Goal: Task Accomplishment & Management: Use online tool/utility

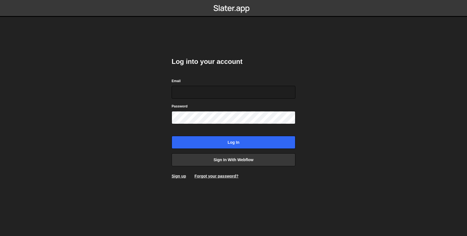
type input "[EMAIL_ADDRESS][DOMAIN_NAME]"
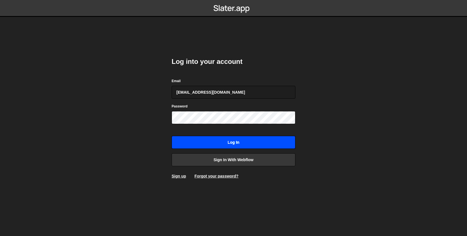
click at [254, 145] on input "Log in" at bounding box center [234, 142] width 124 height 13
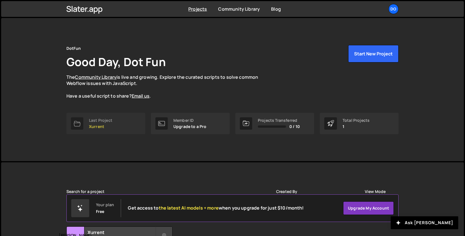
click at [118, 129] on link "Last Project Xurrent" at bounding box center [105, 123] width 79 height 21
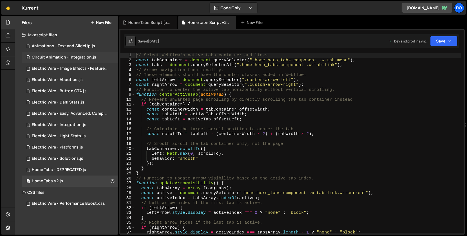
click at [85, 56] on div "Circuit Animation - Integration.js" at bounding box center [64, 57] width 64 height 5
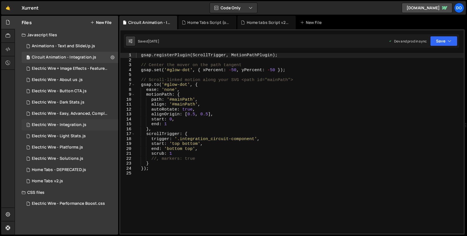
click at [91, 127] on div "1 Electric Wire - Integration.js 0" at bounding box center [70, 124] width 97 height 11
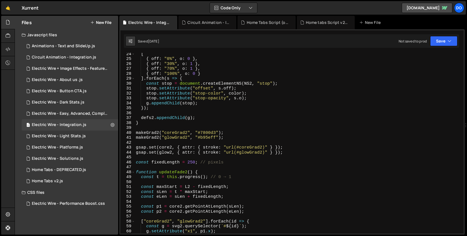
scroll to position [136, 0]
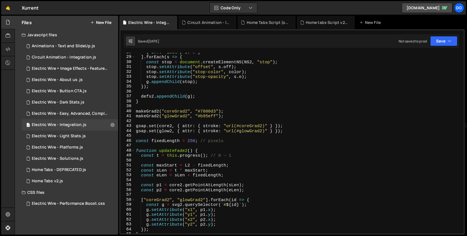
click at [162, 139] on div "{ off : "100%" , o : 0 } ] . forEach ( s => { const stop = document . createEle…" at bounding box center [298, 145] width 327 height 190
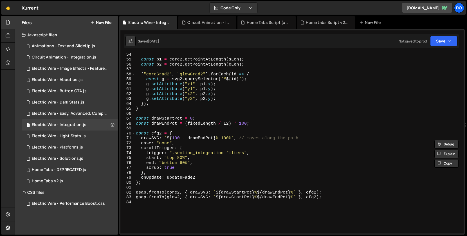
scroll to position [248, 0]
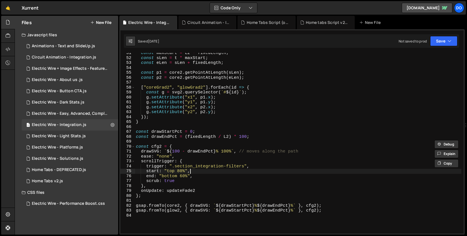
click at [194, 171] on div "const maxStart = L2 - fixedLength ; const sLen = t * maxStart ; const eLen = sL…" at bounding box center [298, 146] width 327 height 190
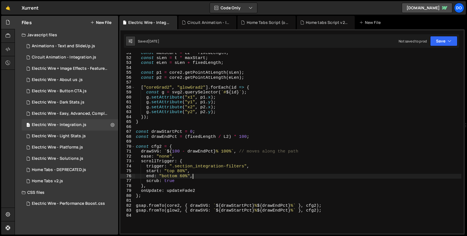
click at [192, 176] on div "const maxStart = L2 - fixedLength ; const sLen = t * maxStart ; const eLen = sL…" at bounding box center [298, 146] width 327 height 190
click at [147, 176] on div "const maxStart = L2 - fixedLength ; const sLen = t * maxStart ; const eLen = sL…" at bounding box center [298, 146] width 327 height 190
click at [147, 172] on div "const maxStart = L2 - fixedLength ; const sLen = t * maxStart ; const eLen = sL…" at bounding box center [298, 146] width 327 height 190
click at [207, 177] on div "const maxStart = L2 - fixedLength ; const sLen = t * maxStart ; const eLen = sL…" at bounding box center [298, 146] width 327 height 190
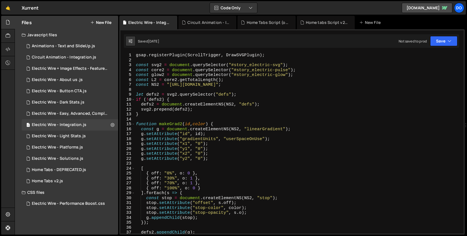
scroll to position [0, 0]
click at [217, 114] on div "gsap . registerPlugin ( ScrollTrigger , DrawSVGPlugin ) ; const svg2 = document…" at bounding box center [298, 148] width 327 height 190
click at [193, 100] on div "gsap . registerPlugin ( ScrollTrigger , DrawSVGPlugin ) ; const svg2 = document…" at bounding box center [298, 148] width 327 height 190
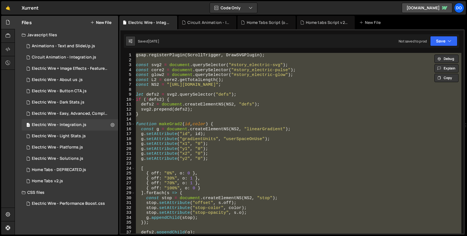
click at [252, 178] on div "gsap . registerPlugin ( ScrollTrigger , DrawSVGPlugin ) ; const svg2 = document…" at bounding box center [298, 143] width 327 height 181
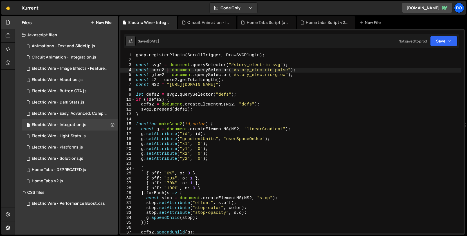
click at [168, 72] on div "gsap . registerPlugin ( ScrollTrigger , DrawSVGPlugin ) ; const svg2 = document…" at bounding box center [298, 148] width 327 height 190
click at [158, 69] on div "gsap . registerPlugin ( ScrollTrigger , DrawSVGPlugin ) ; const svg2 = document…" at bounding box center [298, 148] width 327 height 190
click at [260, 68] on div "gsap . registerPlugin ( ScrollTrigger , DrawSVGPlugin ) ; const svg2 = document…" at bounding box center [298, 148] width 327 height 190
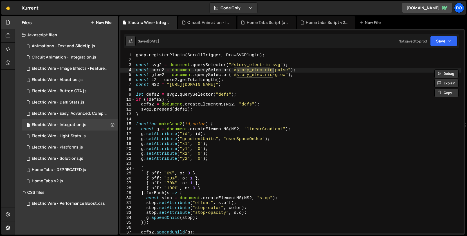
click at [284, 71] on div "gsap . registerPlugin ( ScrollTrigger , DrawSVGPlugin ) ; const svg2 = document…" at bounding box center [298, 148] width 327 height 190
drag, startPoint x: 288, startPoint y: 71, endPoint x: 238, endPoint y: 70, distance: 50.1
click at [238, 70] on div "gsap . registerPlugin ( ScrollTrigger , DrawSVGPlugin ) ; const svg2 = document…" at bounding box center [298, 148] width 327 height 190
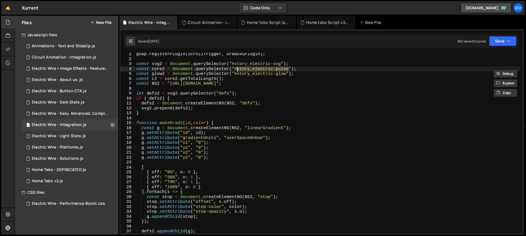
scroll to position [26, 0]
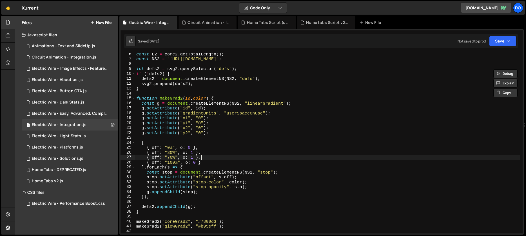
click at [212, 157] on div "const L2 = core2 . getTotalLength ( ) ; const NS2 = "[URL][DOMAIN_NAME]" ; let …" at bounding box center [327, 147] width 385 height 190
click at [211, 154] on div "const L2 = core2 . getTotalLength ( ) ; const NS2 = "[URL][DOMAIN_NAME]" ; let …" at bounding box center [327, 147] width 385 height 190
click at [211, 164] on div "const L2 = core2 . getTotalLength ( ) ; const NS2 = "[URL][DOMAIN_NAME]" ; let …" at bounding box center [327, 147] width 385 height 190
click at [209, 152] on div "const L2 = core2 . getTotalLength ( ) ; const NS2 = "[URL][DOMAIN_NAME]" ; let …" at bounding box center [327, 147] width 385 height 190
click at [210, 147] on div "const L2 = core2 . getTotalLength ( ) ; const NS2 = "[URL][DOMAIN_NAME]" ; let …" at bounding box center [327, 147] width 385 height 190
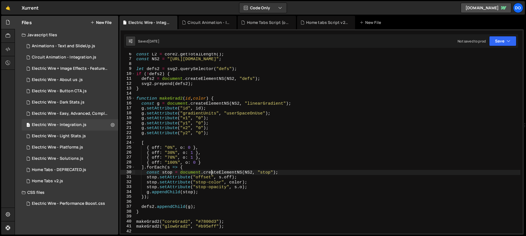
click at [212, 171] on div "const L2 = core2 . getTotalLength ( ) ; const NS2 = "[URL][DOMAIN_NAME]" ; let …" at bounding box center [327, 147] width 385 height 190
click at [212, 174] on div "const L2 = core2 . getTotalLength ( ) ; const NS2 = "[URL][DOMAIN_NAME]" ; let …" at bounding box center [327, 147] width 385 height 190
click at [201, 166] on div "const L2 = core2 . getTotalLength ( ) ; const NS2 = "[URL][DOMAIN_NAME]" ; let …" at bounding box center [327, 147] width 385 height 190
click at [202, 162] on div "const L2 = core2 . getTotalLength ( ) ; const NS2 = "[URL][DOMAIN_NAME]" ; let …" at bounding box center [327, 147] width 385 height 190
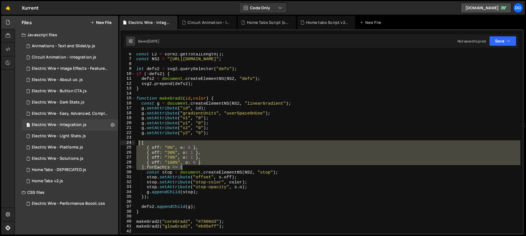
drag, startPoint x: 214, startPoint y: 167, endPoint x: 138, endPoint y: 144, distance: 79.2
click at [138, 144] on div "const L2 = core2 . getTotalLength ( ) ; const NS2 = "[URL][DOMAIN_NAME]" ; let …" at bounding box center [327, 147] width 385 height 190
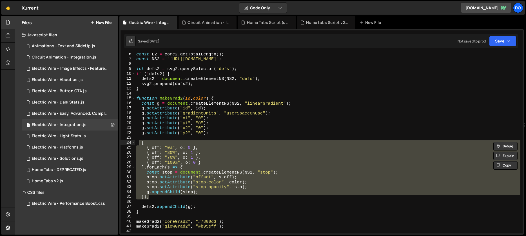
drag, startPoint x: 209, startPoint y: 198, endPoint x: 140, endPoint y: 140, distance: 90.3
click at [140, 140] on div "const L2 = core2 . getTotalLength ( ) ; const NS2 = "[URL][DOMAIN_NAME]" ; let …" at bounding box center [327, 147] width 385 height 190
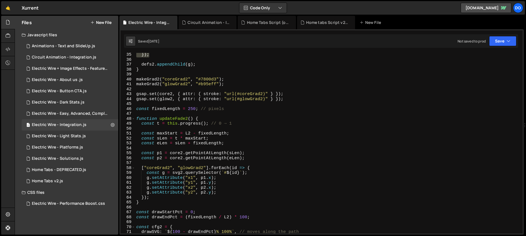
scroll to position [169, 0]
click at [168, 209] on div "}) ; defs2 . appendChild ( g ) ; } makeGrad2 ( "coreGrad2" , "#7800d3" ) ; make…" at bounding box center [327, 146] width 385 height 190
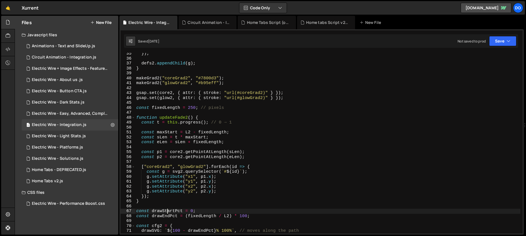
click at [168, 209] on div "}) ; defs2 . appendChild ( g ) ; } makeGrad2 ( "coreGrad2" , "#7800d3" ) ; make…" at bounding box center [327, 146] width 385 height 190
click at [201, 224] on div "}) ; defs2 . appendChild ( g ) ; } makeGrad2 ( "coreGrad2" , "#7800d3" ) ; make…" at bounding box center [327, 146] width 385 height 190
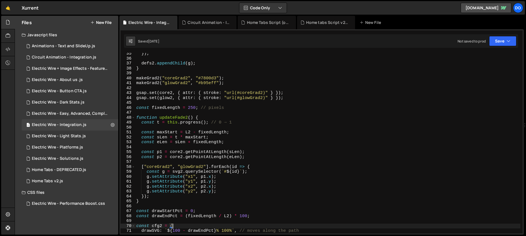
click at [202, 214] on div "}) ; defs2 . appendChild ( g ) ; } makeGrad2 ( "coreGrad2" , "#7800d3" ) ; make…" at bounding box center [327, 146] width 385 height 190
type textarea "const drawStartPct = 0;"
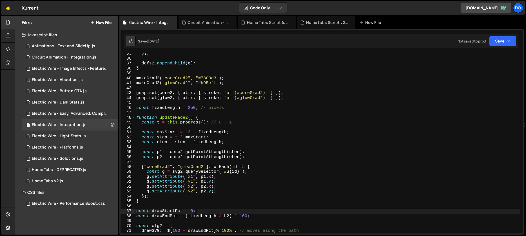
scroll to position [169, 0]
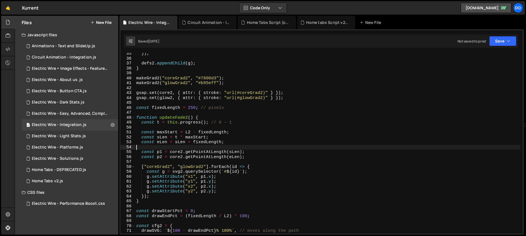
click at [205, 145] on div "}) ; defs2 . appendChild ( g ) ; } makeGrad2 ( "coreGrad2" , "#7800d3" ) ; make…" at bounding box center [327, 146] width 385 height 190
click at [198, 143] on div "}) ; defs2 . appendChild ( g ) ; } makeGrad2 ( "coreGrad2" , "#7800d3" ) ; make…" at bounding box center [327, 146] width 385 height 190
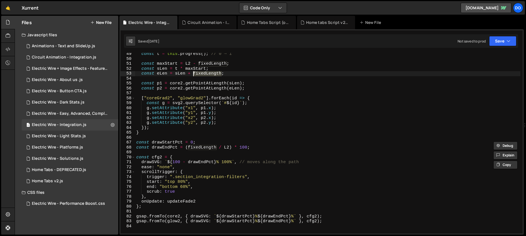
scroll to position [247, 0]
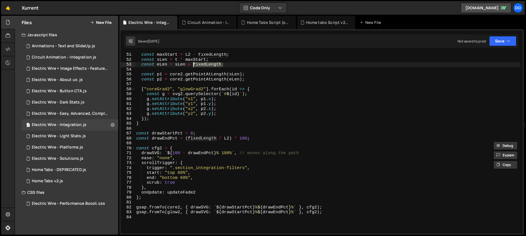
click at [179, 169] on div "const maxStart = L2 - fixedLength ; const sLen = t * maxStart ; const eLen = sL…" at bounding box center [327, 147] width 385 height 190
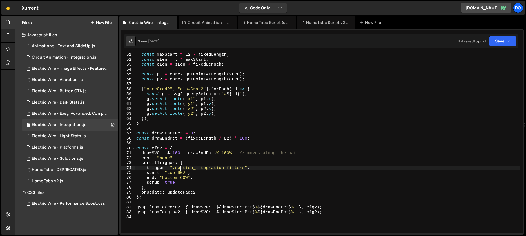
click at [179, 169] on div "const maxStart = L2 - fixedLength ; const sLen = t * maxStart ; const eLen = sL…" at bounding box center [327, 147] width 385 height 190
click at [229, 171] on div "const maxStart = L2 - fixedLength ; const sLen = t * maxStart ; const eLen = sL…" at bounding box center [327, 147] width 385 height 190
click at [195, 169] on div "const maxStart = L2 - fixedLength ; const sLen = t * maxStart ; const eLen = sL…" at bounding box center [327, 147] width 385 height 190
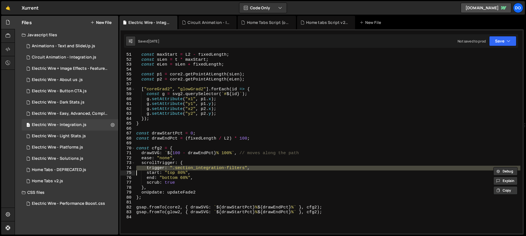
click at [243, 170] on div "const maxStart = L2 - fixedLength ; const sLen = t * maxStart ; const eLen = sL…" at bounding box center [327, 143] width 385 height 181
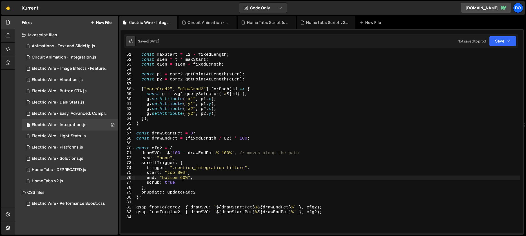
click at [182, 179] on div "const maxStart = L2 - fixedLength ; const sLen = t * maxStart ; const eLen = sL…" at bounding box center [327, 147] width 385 height 190
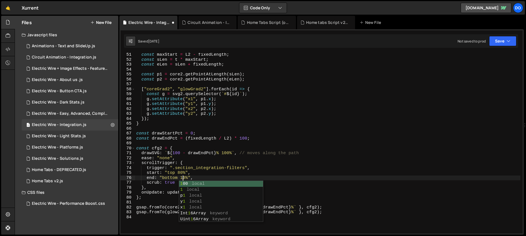
scroll to position [0, 3]
click at [288, 175] on div "const maxStart = L2 - fixedLength ; const sLen = t * maxStart ; const eLen = sL…" at bounding box center [327, 147] width 385 height 190
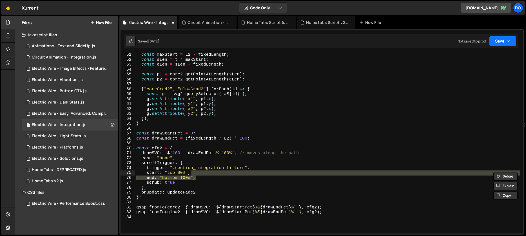
click at [467, 38] on button "Save" at bounding box center [502, 41] width 27 height 10
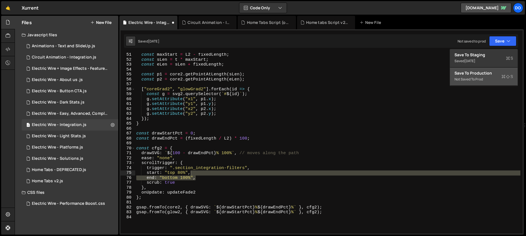
click at [467, 73] on div "Save to Production S" at bounding box center [483, 73] width 59 height 6
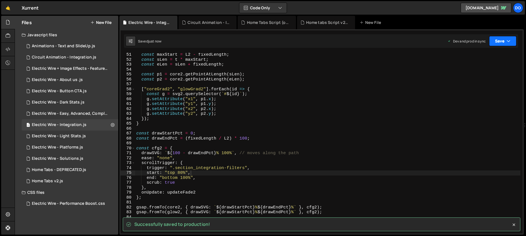
click at [467, 43] on button "Save" at bounding box center [502, 41] width 27 height 10
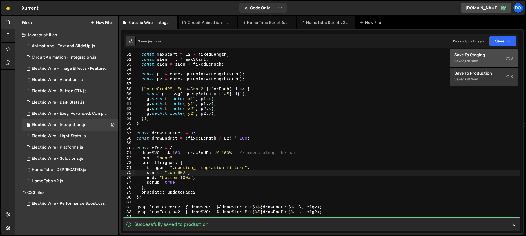
click at [467, 59] on div "Saved just now" at bounding box center [483, 61] width 59 height 7
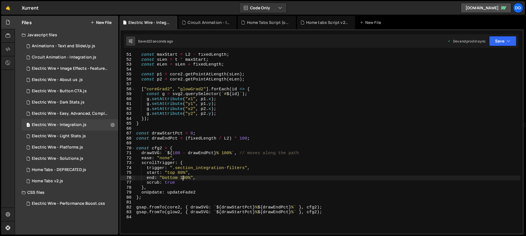
click at [182, 178] on div "const maxStart = L2 - fixedLength ; const sLen = t * maxStart ; const eLen = sL…" at bounding box center [327, 147] width 385 height 190
click at [187, 178] on div "const maxStart = L2 - fixedLength ; const sLen = t * maxStart ; const eLen = sL…" at bounding box center [327, 147] width 385 height 190
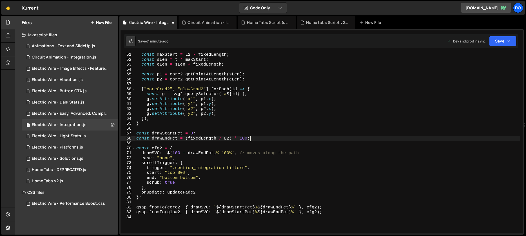
click at [373, 141] on div "const maxStart = L2 - fixedLength ; const sLen = t * maxStart ; const eLen = sL…" at bounding box center [327, 147] width 385 height 190
type textarea "const drawEndPct = (fixedLength / L2) * 100;"
click at [467, 44] on button "Save" at bounding box center [502, 41] width 27 height 10
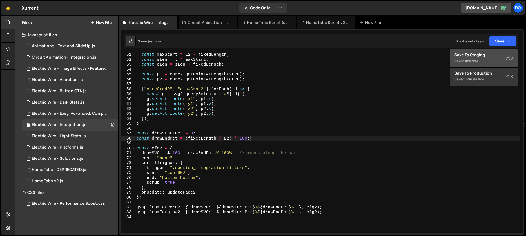
click at [467, 58] on div "Saved just now" at bounding box center [483, 61] width 59 height 7
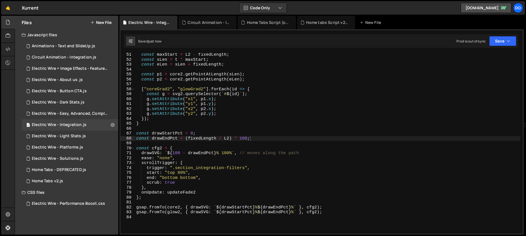
click at [467, 46] on div "Saved just now Prod is out of sync Upgrade to Edit Save Save to Staging S Saved…" at bounding box center [321, 41] width 394 height 14
click at [467, 43] on button "Save" at bounding box center [502, 41] width 27 height 10
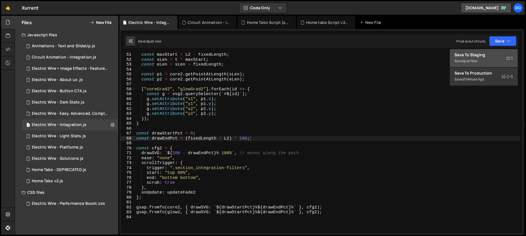
click at [467, 59] on div "Saved just now" at bounding box center [483, 61] width 59 height 7
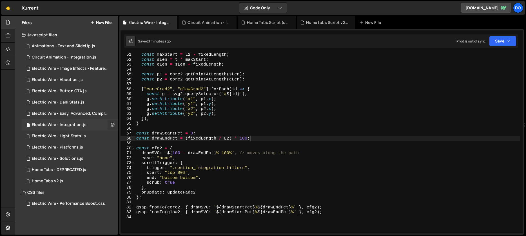
click at [113, 126] on icon at bounding box center [113, 124] width 4 height 5
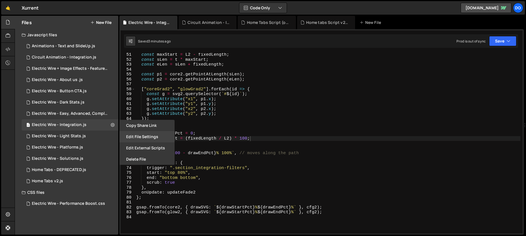
click at [151, 136] on button "Edit File Settings" at bounding box center [146, 136] width 55 height 11
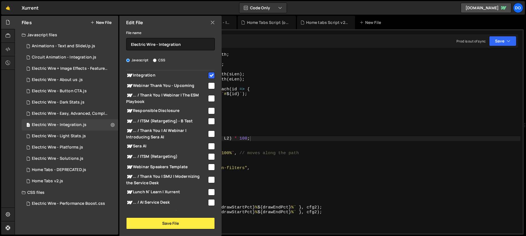
scroll to position [0, 0]
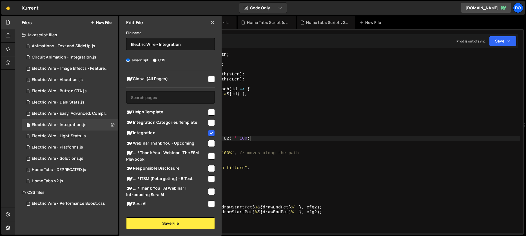
click at [214, 22] on icon at bounding box center [212, 22] width 5 height 6
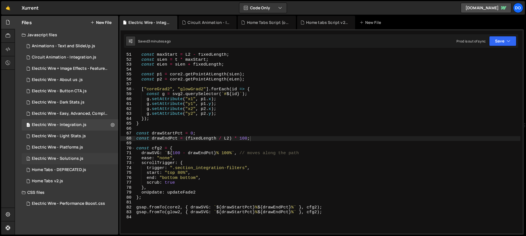
click at [89, 155] on div "4 Electric Wire - Solutions.js 0" at bounding box center [70, 158] width 97 height 11
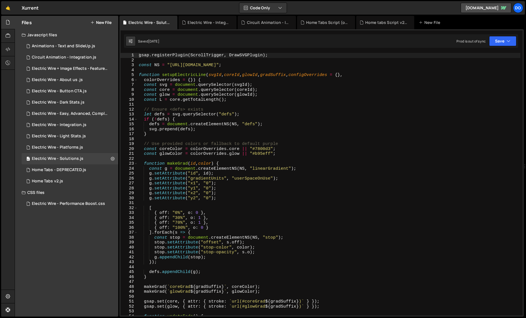
scroll to position [1076, 0]
click at [181, 110] on div "gsap . registerPlugin ( ScrollTrigger , DrawSVGPlugin ) ; const NS = "[URL][DOM…" at bounding box center [329, 189] width 382 height 272
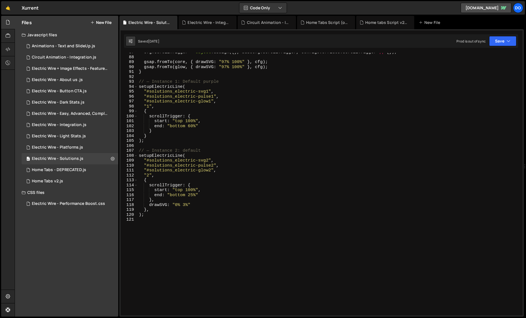
scroll to position [426, 0]
click at [200, 152] on div "cfg . scrollTrigger = Object . assign ({ } , baseCfg . scrollTrigger , configOv…" at bounding box center [329, 186] width 382 height 272
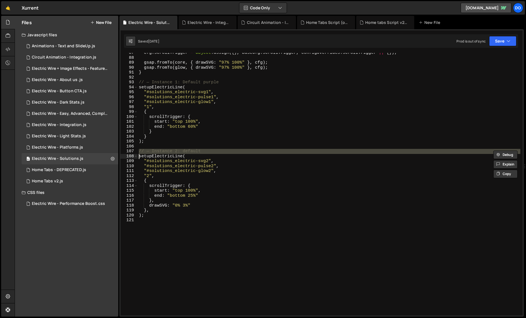
click at [200, 152] on div "cfg . scrollTrigger = Object . assign ({ } , baseCfg . scrollTrigger , configOv…" at bounding box center [329, 186] width 382 height 272
click at [190, 152] on div "cfg . scrollTrigger = Object . assign ({ } , baseCfg . scrollTrigger , configOv…" at bounding box center [329, 184] width 382 height 263
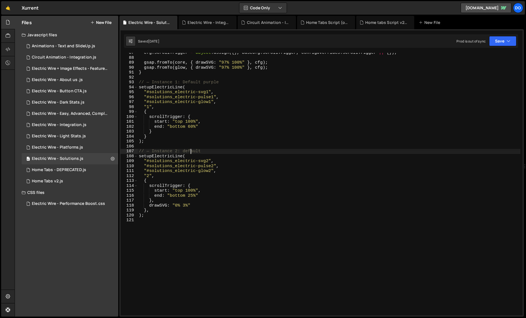
click at [167, 152] on div "cfg . scrollTrigger = Object . assign ({ } , baseCfg . scrollTrigger , configOv…" at bounding box center [329, 186] width 382 height 272
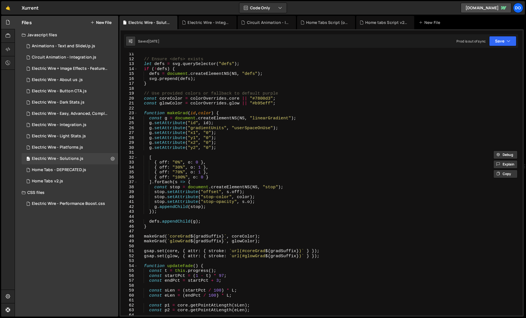
scroll to position [0, 0]
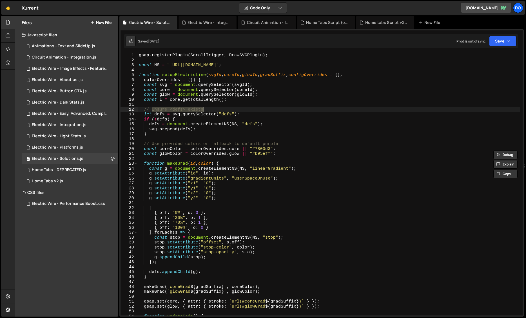
drag, startPoint x: 152, startPoint y: 109, endPoint x: 203, endPoint y: 108, distance: 51.2
click at [203, 108] on div "gsap . registerPlugin ( ScrollTrigger , DrawSVGPlugin ) ; const NS = "[URL][DOM…" at bounding box center [329, 189] width 382 height 272
type textarea "// Ensure <defs> exists"
click at [113, 158] on icon at bounding box center [113, 158] width 4 height 5
type input "Electric Wire - Solutions"
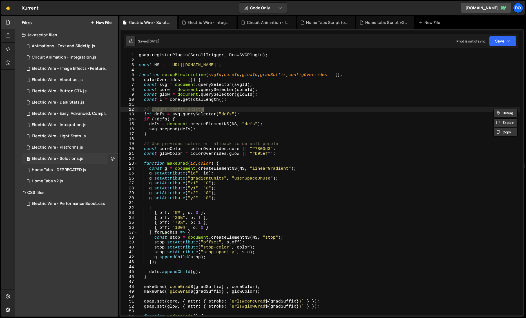
radio input "true"
checkbox input "true"
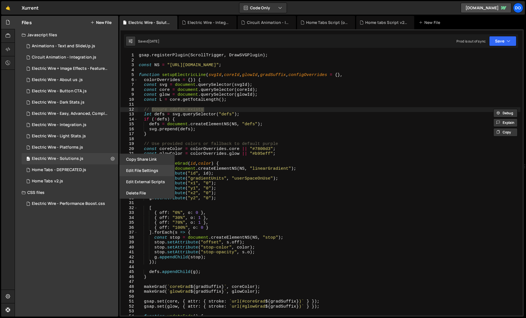
click at [144, 168] on button "Edit File Settings" at bounding box center [146, 170] width 55 height 11
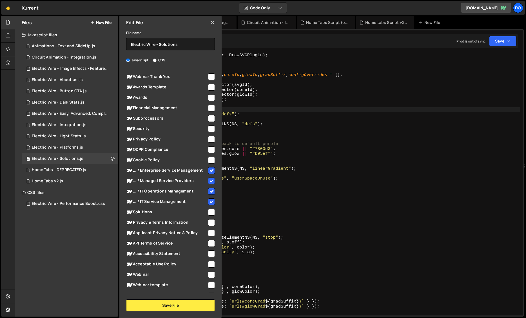
scroll to position [739, 0]
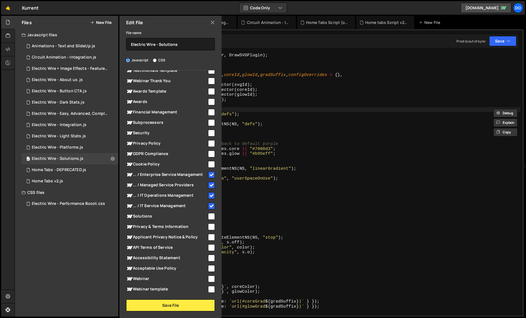
click at [212, 26] on div "Edit File" at bounding box center [170, 23] width 102 height 14
click at [212, 24] on icon at bounding box center [212, 22] width 5 height 6
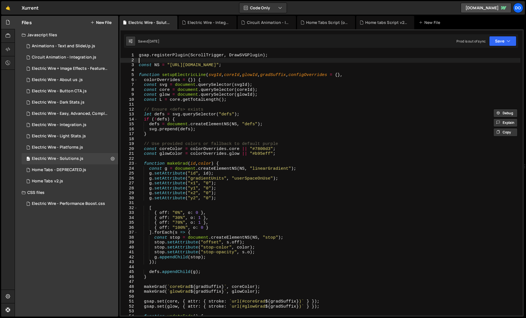
click at [291, 58] on div "gsap . registerPlugin ( ScrollTrigger , DrawSVGPlugin ) ; const NS = "[URL][DOM…" at bounding box center [329, 189] width 382 height 272
click at [276, 68] on div "gsap . registerPlugin ( ScrollTrigger , DrawSVGPlugin ) ; const NS = "[URL][DOM…" at bounding box center [329, 189] width 382 height 272
type textarea "const NS = "[URL][DOMAIN_NAME]";"
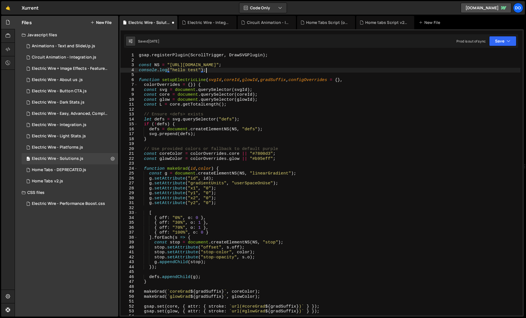
scroll to position [0, 4]
type textarea "console.log("hello test");"
click at [467, 43] on button "Save" at bounding box center [502, 41] width 27 height 10
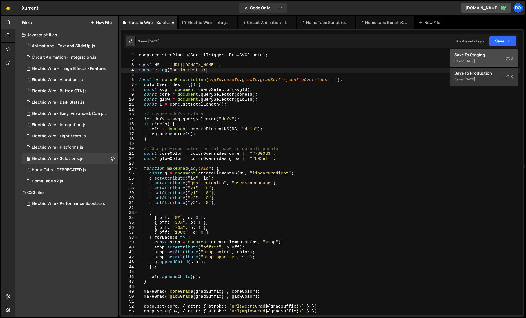
click at [467, 56] on div "Save to Staging S" at bounding box center [483, 55] width 59 height 6
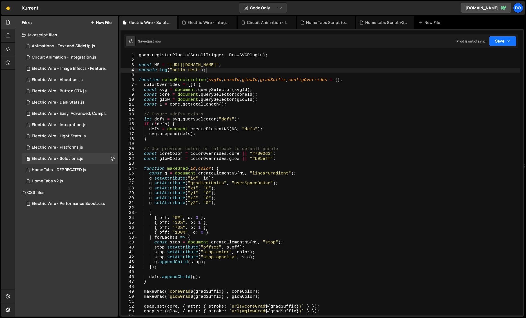
click at [467, 37] on button "Save" at bounding box center [502, 41] width 27 height 10
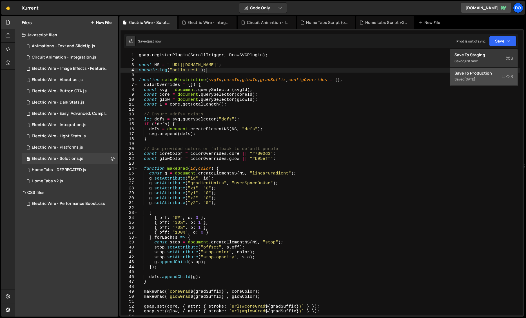
click at [467, 77] on div "Saved [DATE]" at bounding box center [483, 79] width 59 height 7
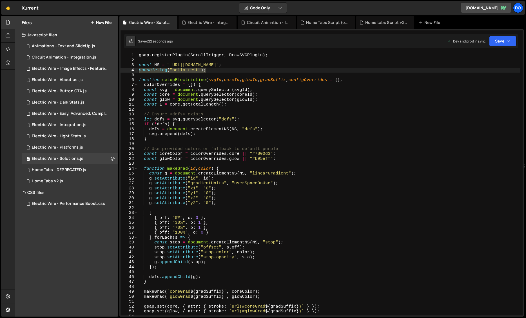
drag, startPoint x: 213, startPoint y: 70, endPoint x: 138, endPoint y: 69, distance: 74.8
click at [138, 69] on div "gsap . registerPlugin ( ScrollTrigger , DrawSVGPlugin ) ; const NS = "[URL][DOM…" at bounding box center [329, 189] width 382 height 272
click at [467, 41] on icon "button" at bounding box center [508, 41] width 4 height 6
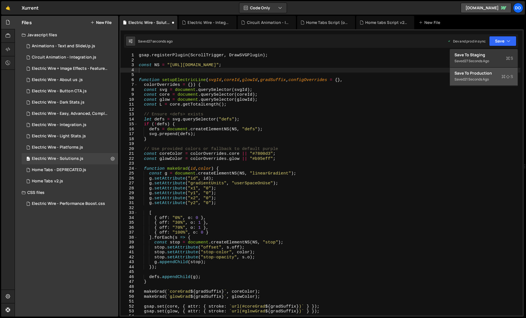
click at [467, 70] on div "Save to Production S" at bounding box center [483, 73] width 59 height 6
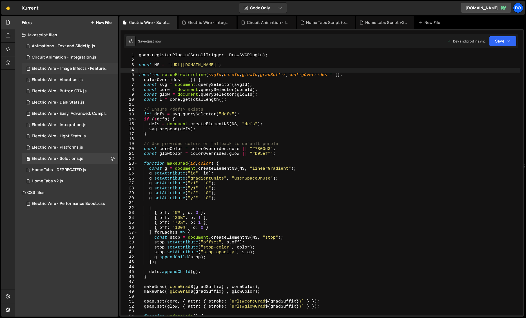
click at [84, 71] on div "1 Electric Wire + Image Effects - Features.js 0" at bounding box center [71, 68] width 98 height 11
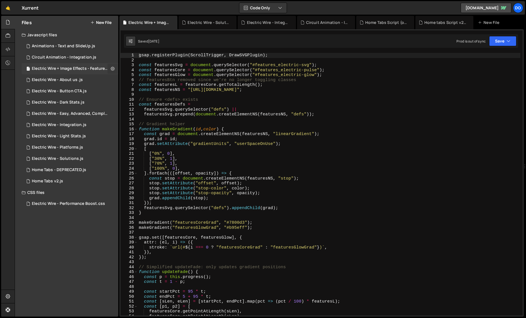
click at [114, 68] on icon at bounding box center [113, 68] width 4 height 5
type input "Electric Wire + Image Effects - Features"
radio input "true"
checkbox input "true"
click at [136, 79] on button "Edit File Settings" at bounding box center [146, 80] width 55 height 11
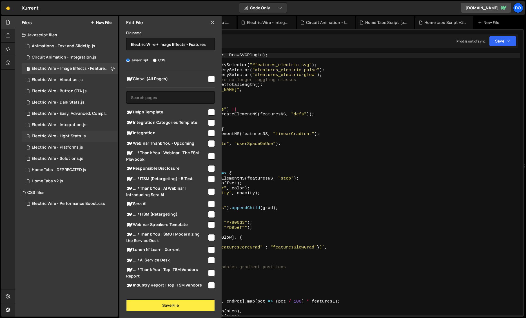
click at [96, 134] on div "5 Electric Wire - Light Stats.js 0" at bounding box center [70, 136] width 97 height 11
checkbox input "false"
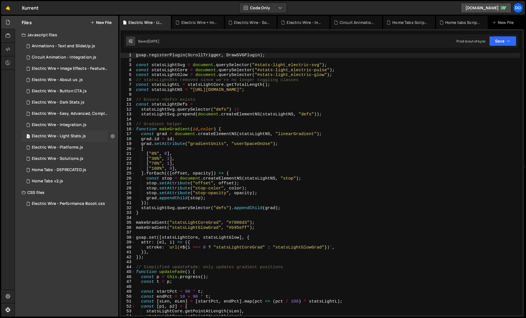
click at [113, 137] on icon at bounding box center [113, 135] width 4 height 5
type input "Electric Wire - Light Stats"
radio input "true"
checkbox input "true"
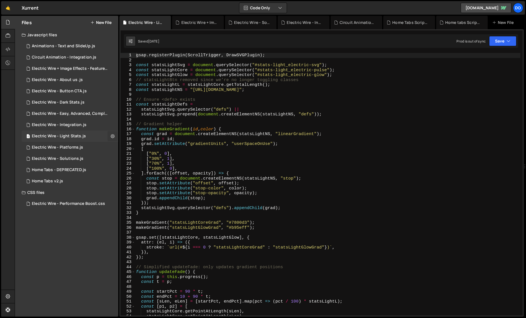
checkbox input "true"
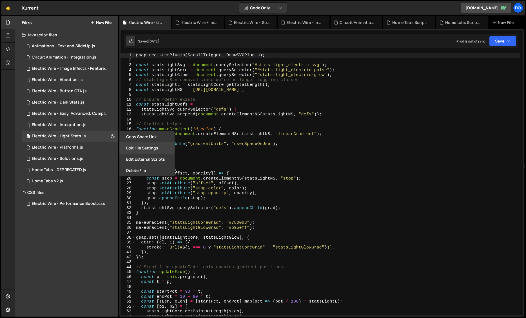
click at [133, 147] on button "Edit File Settings" at bounding box center [146, 147] width 55 height 11
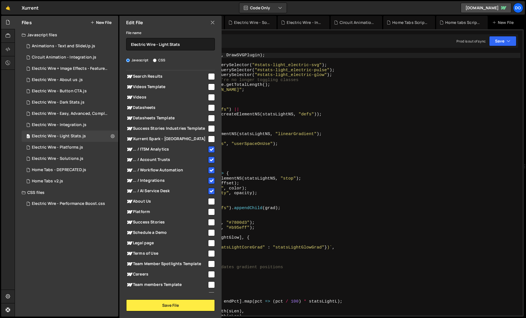
scroll to position [982, 0]
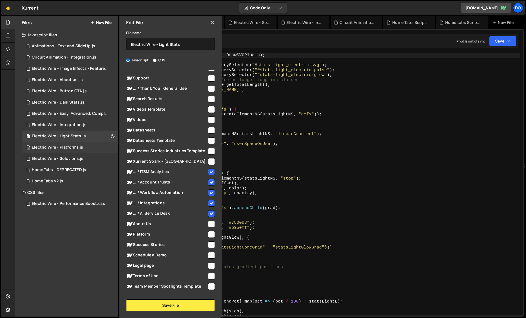
click at [111, 148] on div "5 Electric Wire - Platforms.js 0" at bounding box center [70, 147] width 97 height 11
checkbox input "false"
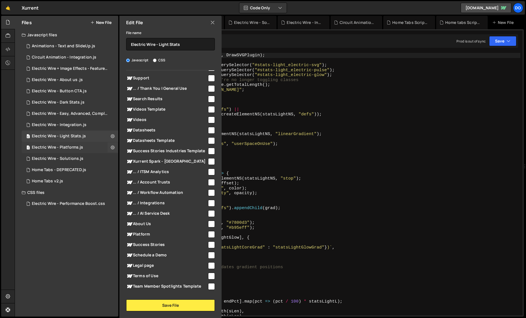
checkbox input "false"
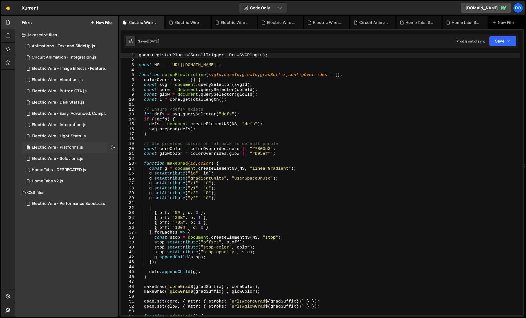
click at [113, 147] on icon at bounding box center [113, 147] width 4 height 5
type input "Electric Wire - Platforms"
radio input "true"
checkbox input "true"
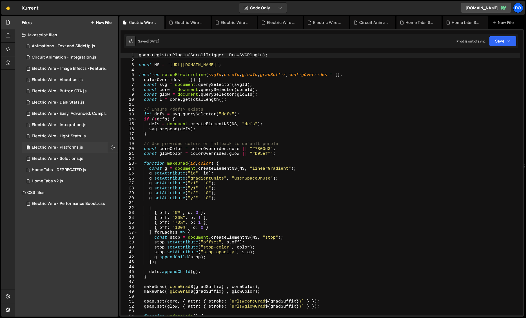
checkbox input "true"
click at [136, 160] on button "Edit File Settings" at bounding box center [146, 159] width 55 height 11
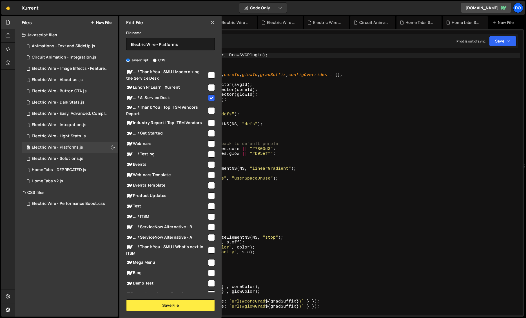
scroll to position [180, 0]
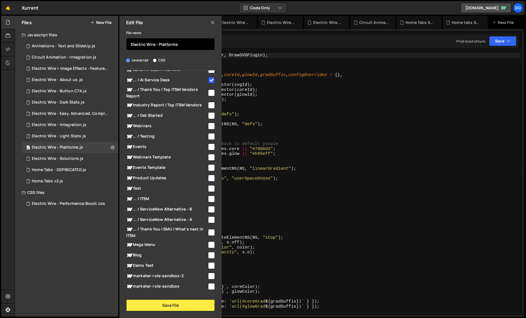
click at [165, 41] on input "Electric Wire - Platforms" at bounding box center [170, 44] width 89 height 12
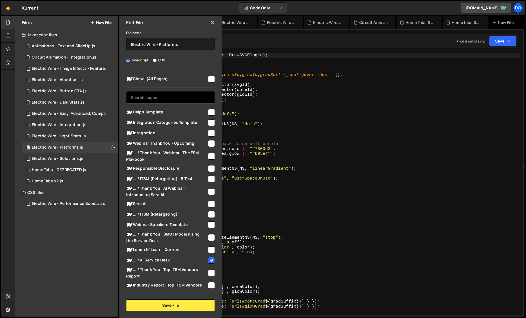
click at [178, 96] on input "text" at bounding box center [170, 97] width 89 height 12
paste input "IT Service Management"
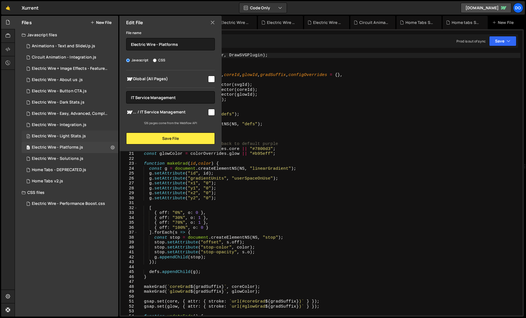
click at [111, 135] on div "5 Electric Wire - Light Stats.js 0" at bounding box center [70, 136] width 97 height 11
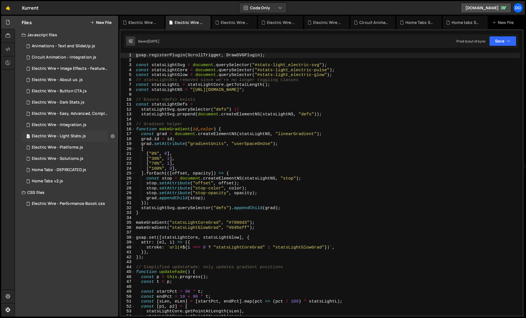
click at [111, 137] on icon at bounding box center [113, 135] width 4 height 5
click at [126, 146] on button "Edit File Settings" at bounding box center [146, 147] width 55 height 11
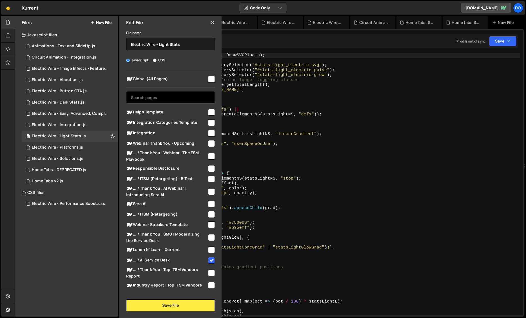
click at [184, 95] on input "text" at bounding box center [170, 97] width 89 height 12
paste input "IT Service Management"
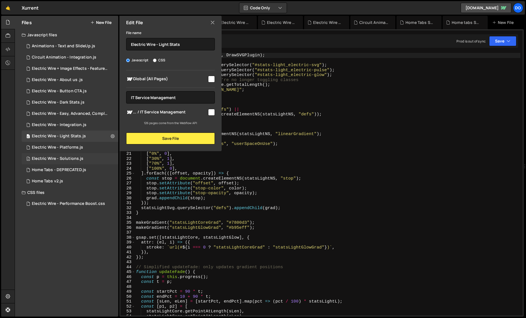
click at [109, 158] on div "4 Electric Wire - Solutions.js 0" at bounding box center [70, 158] width 97 height 11
click at [110, 160] on button at bounding box center [112, 159] width 10 height 10
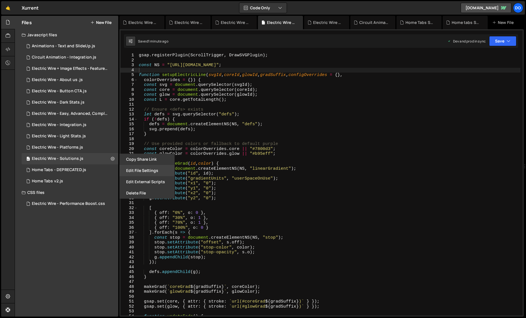
scroll to position [1076, 0]
click at [147, 174] on button "Edit File Settings" at bounding box center [146, 170] width 55 height 11
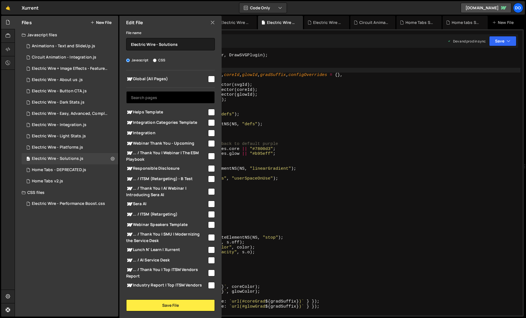
click at [169, 97] on input "text" at bounding box center [170, 97] width 89 height 12
paste input "IT Service Management"
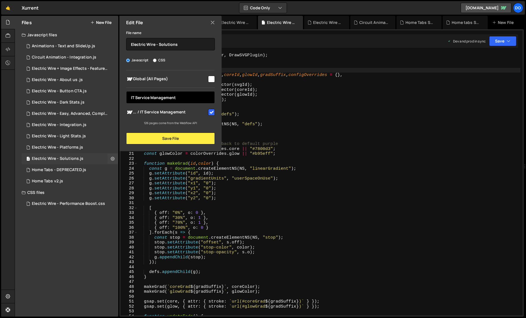
type input "IT Service Management"
click at [87, 158] on div "4 Electric Wire - Solutions.js 0" at bounding box center [70, 158] width 97 height 11
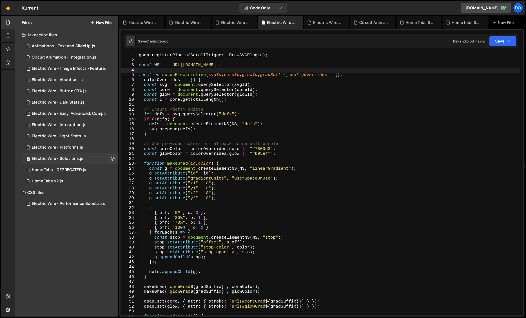
scroll to position [1076, 0]
click at [87, 158] on div "4 Electric Wire - Solutions.js 0" at bounding box center [70, 158] width 97 height 11
click at [135, 26] on div "Electric Wire - Platforms.js" at bounding box center [141, 23] width 45 height 14
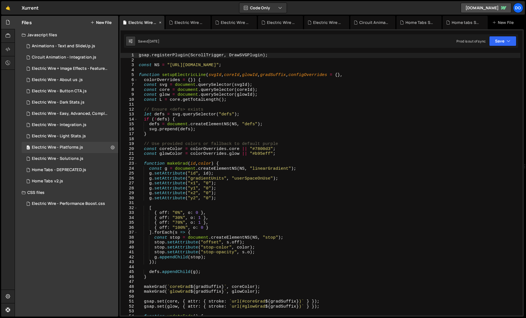
click at [159, 23] on icon at bounding box center [160, 23] width 4 height 6
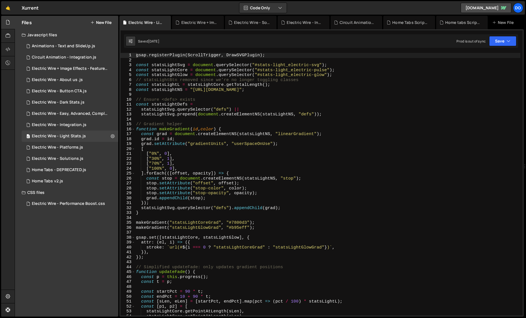
scroll to position [1283, 0]
click at [237, 22] on div "Electric Wire - Solutions.js" at bounding box center [252, 23] width 36 height 6
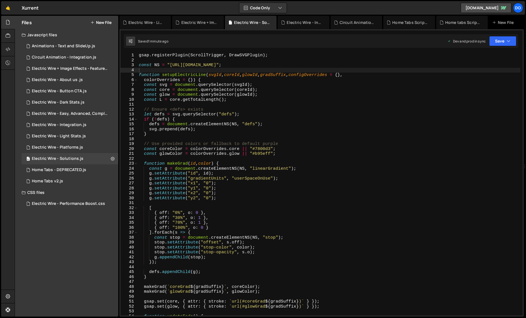
scroll to position [1076, 0]
click at [113, 160] on icon at bounding box center [113, 158] width 4 height 5
type input "Electric Wire - Solutions"
radio input "true"
checkbox input "true"
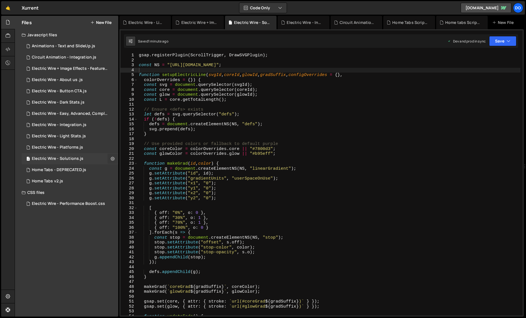
checkbox input "true"
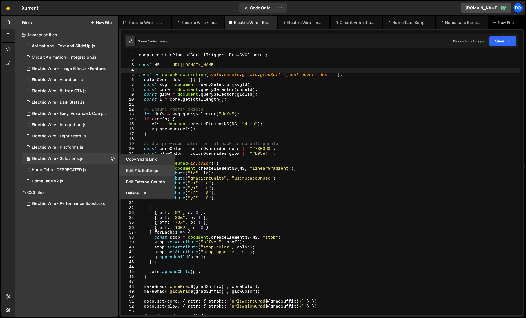
click at [145, 172] on button "Edit File Settings" at bounding box center [146, 170] width 55 height 11
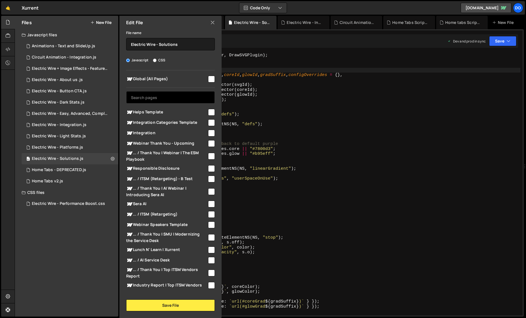
click at [178, 94] on input "text" at bounding box center [170, 97] width 89 height 12
paste input "IT Service Management"
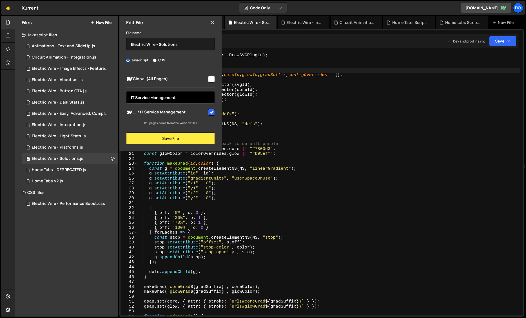
type input "IT Service Management"
type textarea "defs = document.createElementNS(NS, "defs");"
click at [262, 122] on div "gsap . registerPlugin ( ScrollTrigger , DrawSVGPlugin ) ; const NS = "[URL][DOM…" at bounding box center [329, 189] width 382 height 272
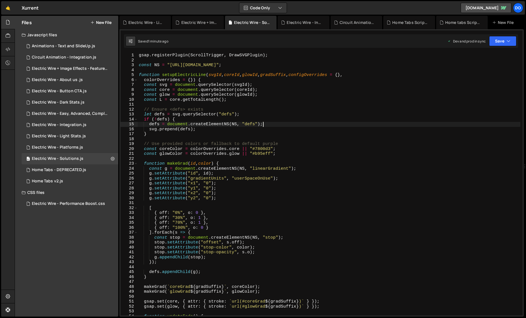
click at [271, 107] on div "gsap . registerPlugin ( ScrollTrigger , DrawSVGPlugin ) ; const NS = "[URL][DOM…" at bounding box center [329, 189] width 382 height 272
paste textarea "console.log("hello test");"
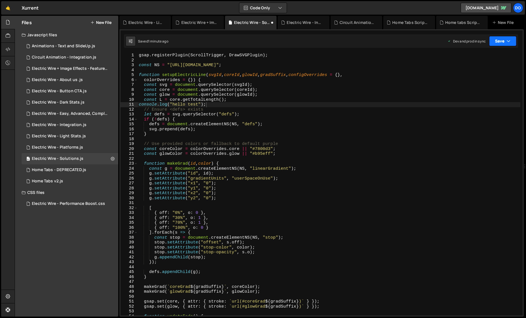
click at [467, 42] on button "Save" at bounding box center [502, 41] width 27 height 10
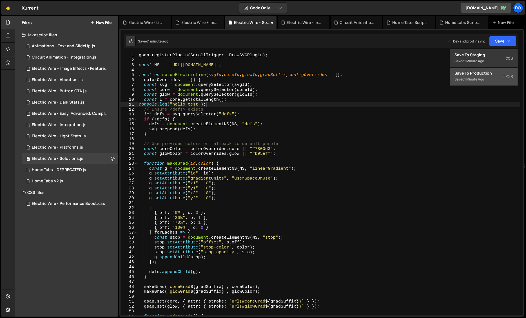
click at [467, 72] on div "Save to Production S" at bounding box center [483, 73] width 59 height 6
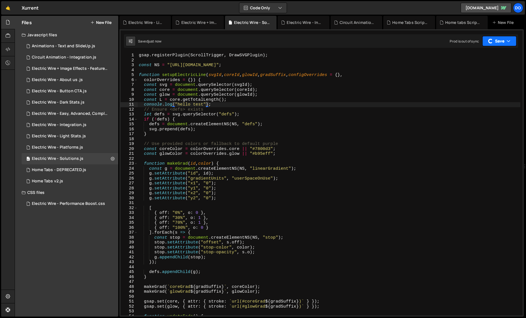
click at [467, 42] on button "Save" at bounding box center [499, 41] width 34 height 10
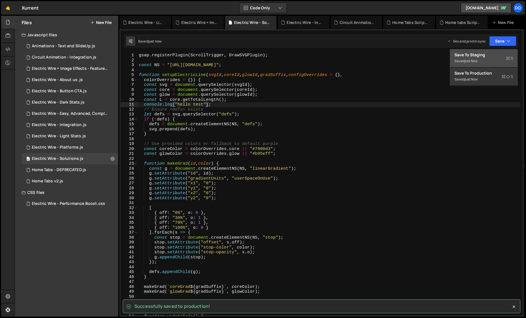
click at [467, 59] on div "Saved just now" at bounding box center [483, 61] width 59 height 7
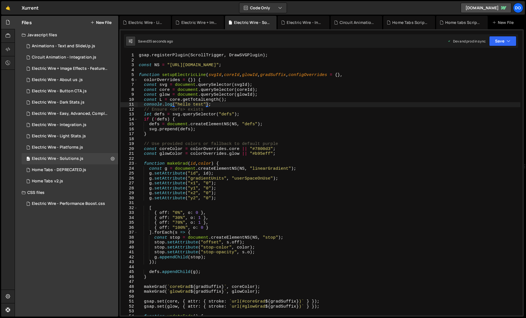
click at [217, 106] on div "gsap . registerPlugin ( ScrollTrigger , DrawSVGPlugin ) ; const NS = "[URL][DOM…" at bounding box center [329, 189] width 382 height 272
type textarea "console.log("hello test"); // Ensure <defs> exists"
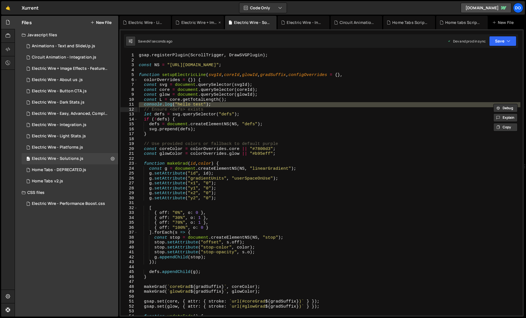
click at [203, 17] on div "Electric Wire + Image Effects - Features.js" at bounding box center [197, 23] width 51 height 14
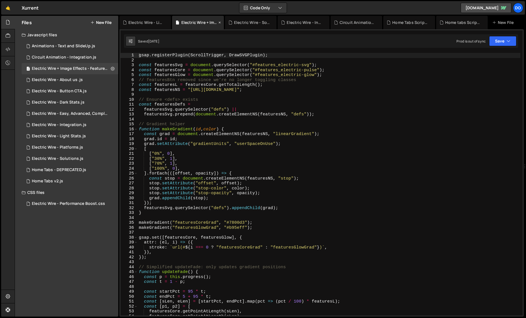
click at [219, 22] on icon at bounding box center [219, 23] width 4 height 6
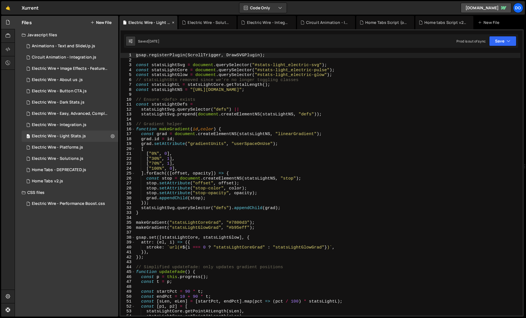
scroll to position [1283, 0]
click at [174, 22] on icon at bounding box center [173, 23] width 4 height 6
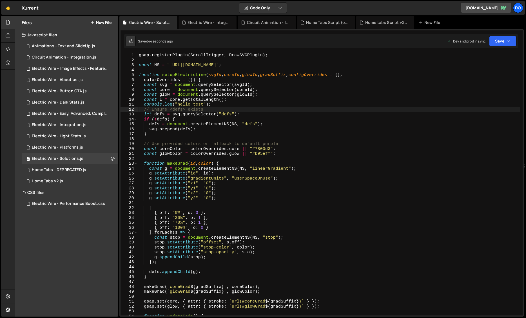
scroll to position [557, 0]
click at [0, 0] on icon at bounding box center [0, 0] width 0 height 0
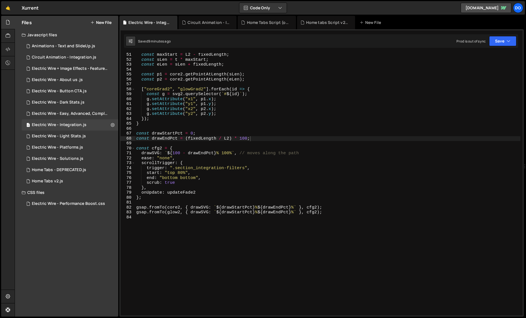
click at [0, 0] on icon at bounding box center [0, 0] width 0 height 0
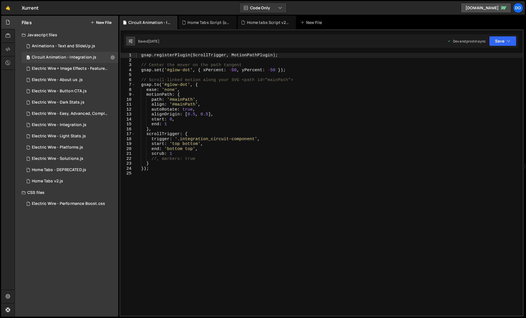
click at [0, 0] on icon at bounding box center [0, 0] width 0 height 0
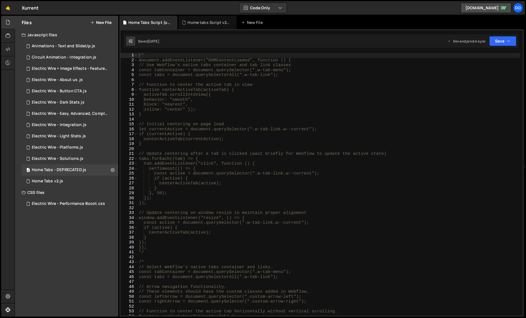
click at [0, 0] on icon at bounding box center [0, 0] width 0 height 0
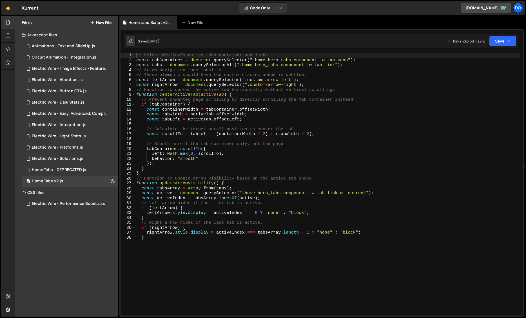
click at [0, 0] on icon at bounding box center [0, 0] width 0 height 0
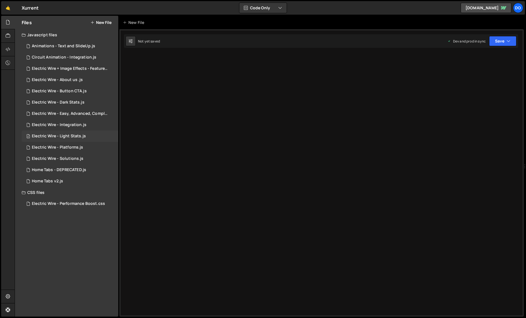
click at [107, 137] on div "5 Electric Wire - Light Stats.js 0" at bounding box center [70, 136] width 97 height 11
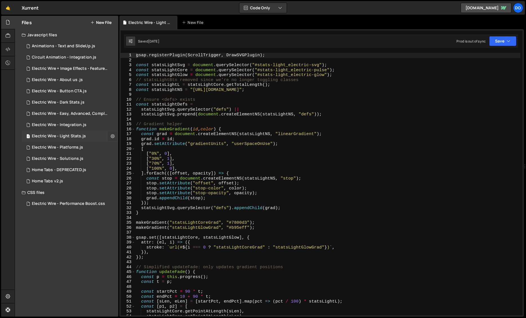
click at [112, 137] on icon at bounding box center [113, 135] width 4 height 5
click at [104, 163] on div "4 Electric Wire - Solutions.js 0" at bounding box center [70, 158] width 97 height 11
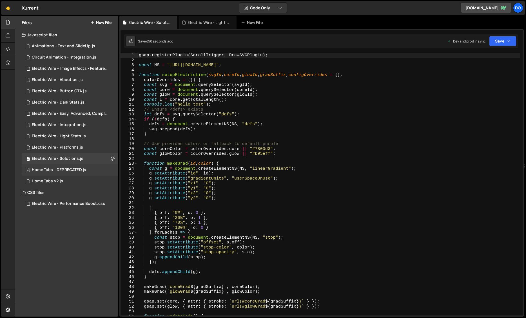
scroll to position [1076, 0]
click at [111, 113] on div "1 Electric Wire - Easy, Advanced, Complete.js 0" at bounding box center [71, 113] width 98 height 11
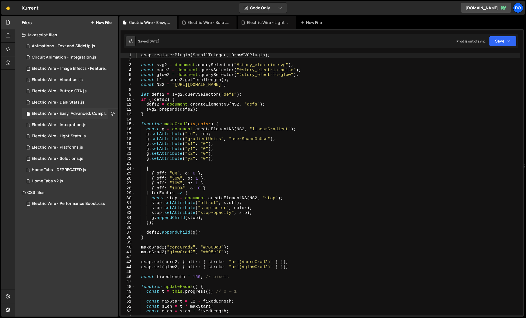
scroll to position [0, 0]
click at [111, 113] on icon at bounding box center [113, 113] width 4 height 5
type input "Electric Wire - Easy, Advanced, Complete"
radio input "true"
checkbox input "true"
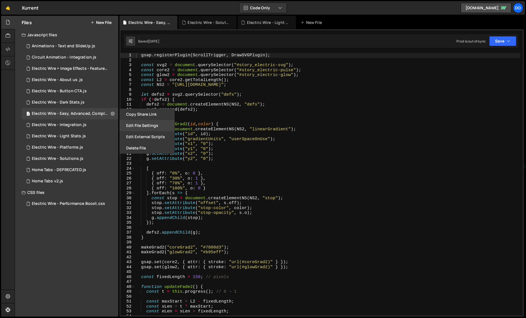
click at [138, 122] on button "Edit File Settings" at bounding box center [146, 125] width 55 height 11
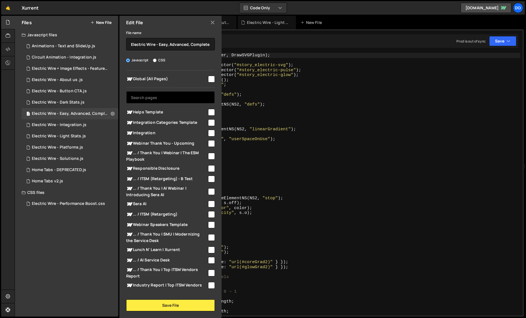
click at [161, 98] on input "text" at bounding box center [170, 97] width 89 height 12
paste input "console.log("hello test");"
type input "console.log("hello test");"
paste input "IT Service Management"
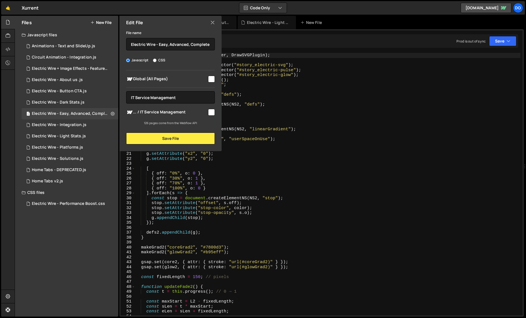
click at [212, 24] on icon at bounding box center [212, 22] width 5 height 6
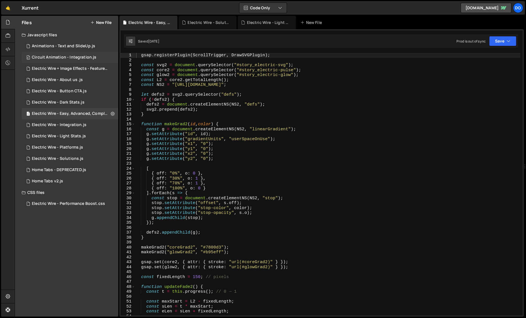
click at [100, 57] on div "0 Circuit Animation - Integration.js 0" at bounding box center [70, 57] width 97 height 11
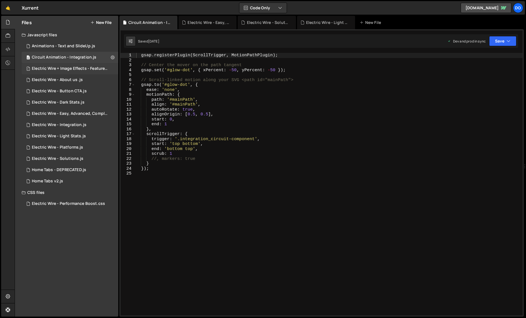
click at [108, 69] on div "Electric Wire + Image Effects - Features.js" at bounding box center [71, 68] width 78 height 5
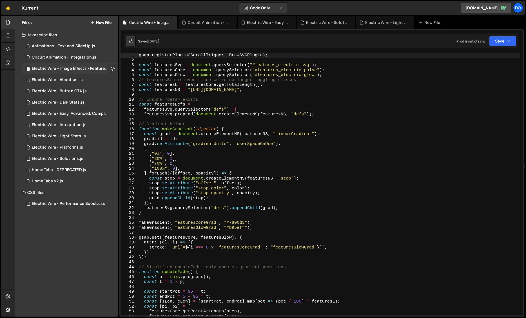
click at [112, 68] on icon at bounding box center [113, 68] width 4 height 5
click at [127, 81] on button "Edit File Settings" at bounding box center [146, 80] width 55 height 11
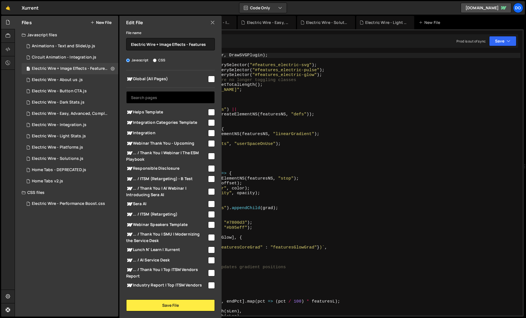
click at [163, 98] on input "text" at bounding box center [170, 97] width 89 height 12
paste input "IT Service Management"
type input "IT Service Management"
type textarea "[DOMAIN_NAME] = id;"
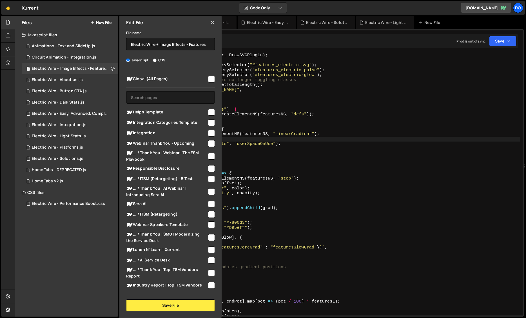
click at [351, 140] on div "gsap . registerPlugin ( ScrollTrigger , DrawSVGPlugin ) ; const featuresSvg = d…" at bounding box center [329, 189] width 382 height 272
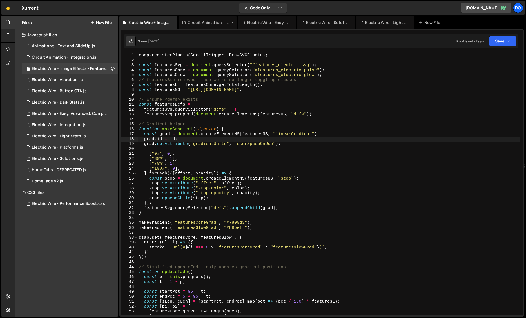
click at [204, 22] on div "Circuit Animation - Integration.js" at bounding box center [208, 23] width 42 height 6
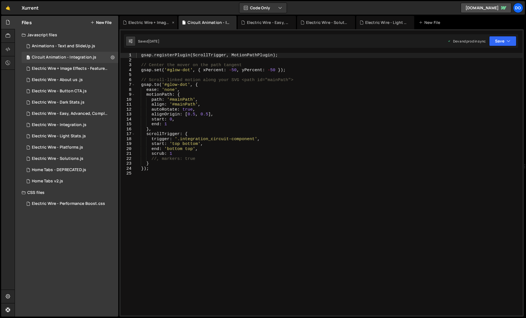
click at [166, 22] on div "Electric Wire + Image Effects - Features.js" at bounding box center [149, 23] width 42 height 6
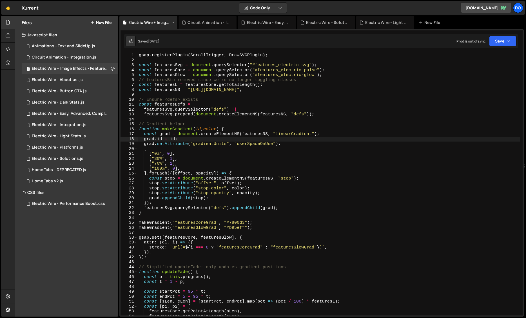
click at [174, 24] on icon at bounding box center [173, 23] width 4 height 6
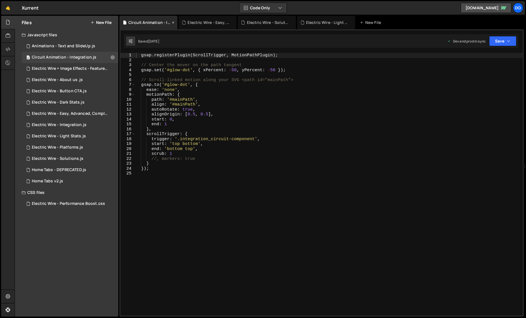
click at [173, 22] on icon at bounding box center [173, 23] width 4 height 6
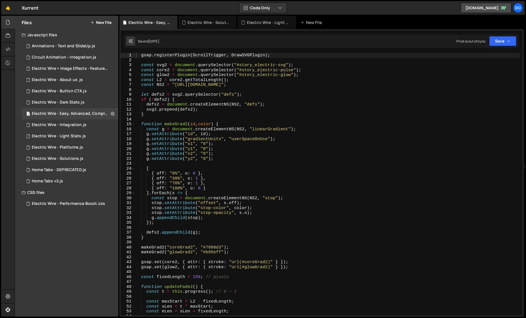
click at [0, 0] on icon at bounding box center [0, 0] width 0 height 0
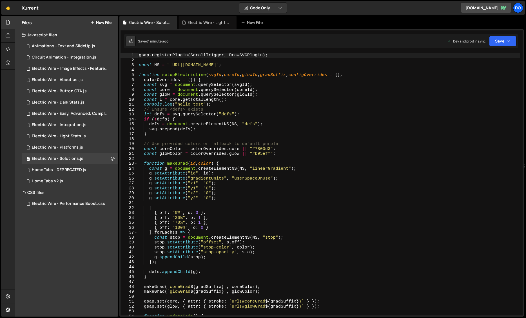
scroll to position [1076, 0]
type textarea "console.log("hello test");"
click at [217, 106] on div "gsap . registerPlugin ( ScrollTrigger , DrawSVGPlugin ) ; const NS = "[URL][DOM…" at bounding box center [329, 189] width 382 height 272
click at [193, 106] on div "gsap . registerPlugin ( ScrollTrigger , DrawSVGPlugin ) ; const NS = "[URL][DOM…" at bounding box center [329, 189] width 382 height 272
drag, startPoint x: 144, startPoint y: 105, endPoint x: 214, endPoint y: 105, distance: 69.5
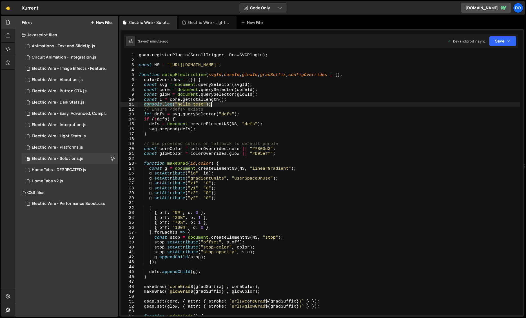
click at [214, 105] on div "gsap . registerPlugin ( ScrollTrigger , DrawSVGPlugin ) ; const NS = "[URL][DOM…" at bounding box center [329, 189] width 382 height 272
click at [139, 55] on div "gsap . registerPlugin ( ScrollTrigger , DrawSVGPlugin ) ; const NS = "[URL][DOM…" at bounding box center [329, 189] width 382 height 272
type textarea "gsap.registerPlugin(ScrollTrigger, DrawSVGPlugin);"
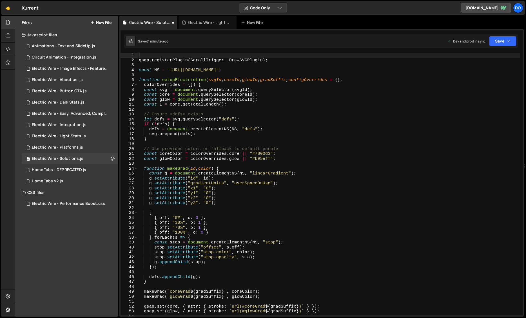
paste textarea "console.log("hello test");"
click at [198, 56] on div "console . log ( "hello test" ) ; gsap . registerPlugin ( ScrollTrigger , DrawSV…" at bounding box center [329, 189] width 382 height 272
click at [270, 55] on div "console . log ( "hello test qwerty" ) ; gsap . registerPlugin ( ScrollTrigger ,…" at bounding box center [329, 189] width 382 height 272
click at [467, 44] on button "Save" at bounding box center [502, 41] width 27 height 10
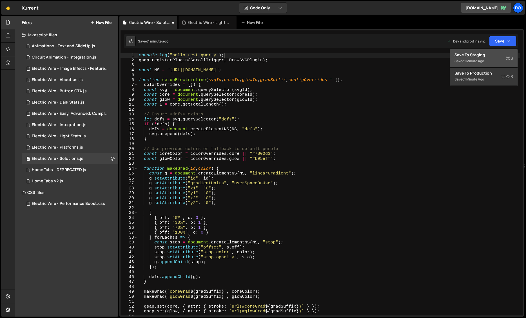
click at [467, 63] on div "1 minute ago" at bounding box center [474, 61] width 20 height 5
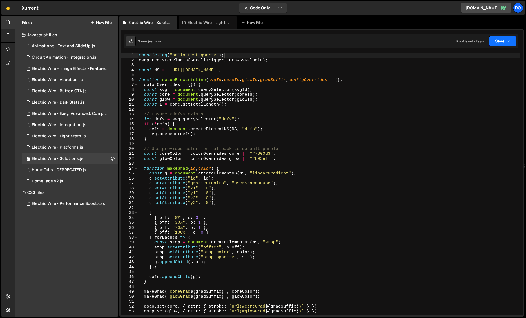
click at [467, 44] on button "Save" at bounding box center [502, 41] width 27 height 10
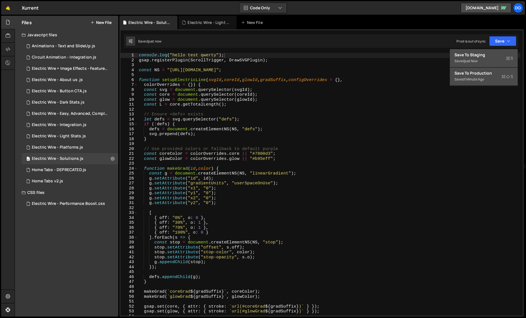
click at [467, 70] on div "Save to Production S" at bounding box center [483, 73] width 59 height 6
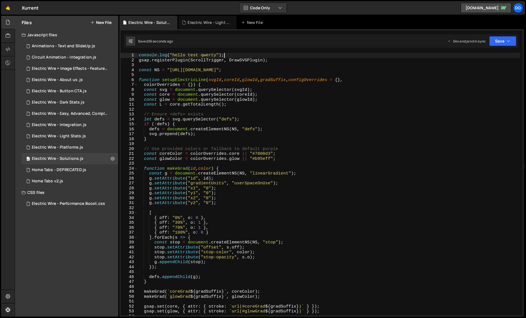
click at [238, 53] on div "console . log ( "hello test qwerty" ) ; gsap . registerPlugin ( ScrollTrigger ,…" at bounding box center [329, 189] width 382 height 272
click at [237, 54] on div "console . log ( "hello test qwerty" ) ; gsap . registerPlugin ( ScrollTrigger ,…" at bounding box center [329, 189] width 382 height 272
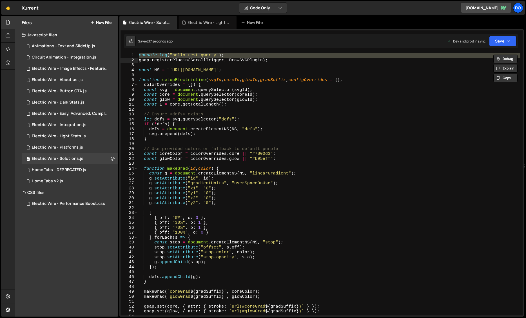
click at [237, 54] on div "console . log ( "hello test qwerty" ) ; gsap . registerPlugin ( ScrollTrigger ,…" at bounding box center [329, 189] width 382 height 272
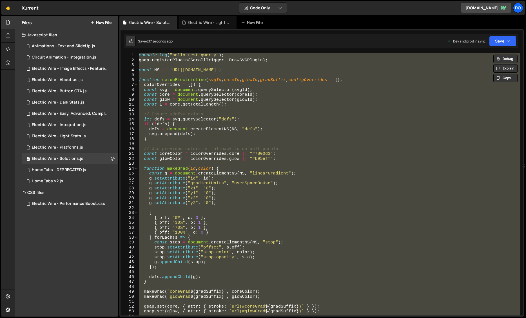
scroll to position [0, 0]
click at [237, 54] on div "console . log ( "hello test qwerty" ) ; gsap . registerPlugin ( ScrollTrigger ,…" at bounding box center [329, 189] width 382 height 272
type textarea "console.log("hello test qwerty");"
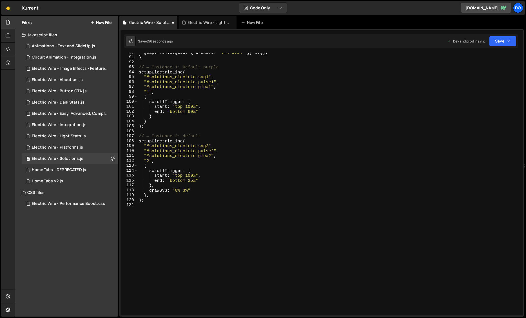
scroll to position [441, 0]
click at [178, 181] on div "gsap . fromTo ( glow , { drawSVG : "97% 100%" } , cfg ) ; } // — Instance 1: De…" at bounding box center [329, 186] width 382 height 272
click at [239, 189] on div "gsap . fromTo ( glow , { drawSVG : "97% 100%" } , cfg ) ; } // — Instance 1: De…" at bounding box center [329, 186] width 382 height 272
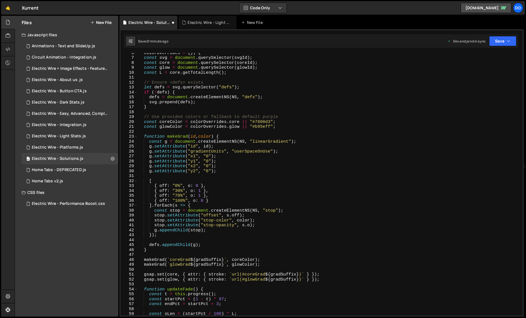
scroll to position [0, 0]
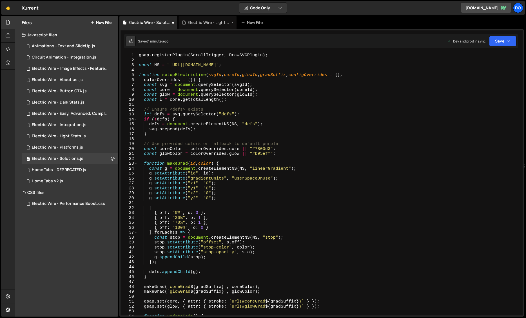
click at [232, 22] on icon at bounding box center [232, 23] width 4 height 6
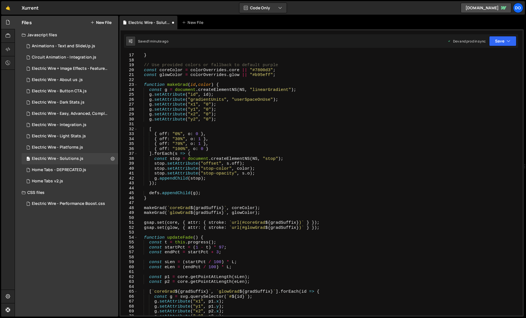
scroll to position [111, 0]
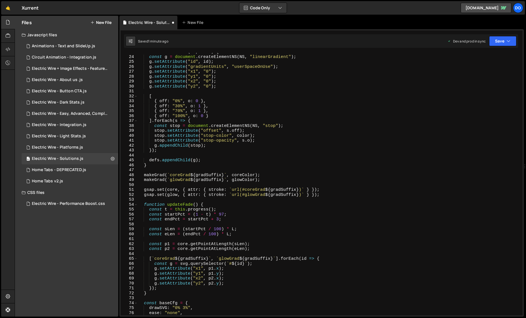
click at [241, 159] on div "function makeGrad ( id , color ) { const g = document . createElementNS ( NS , …" at bounding box center [329, 186] width 382 height 272
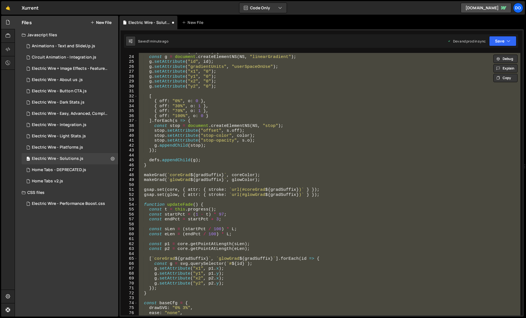
click at [301, 236] on div "function makeGrad ( id , color ) { const g = document . createElementNS ( NS , …" at bounding box center [329, 184] width 382 height 263
type textarea "const baseCfg = {"
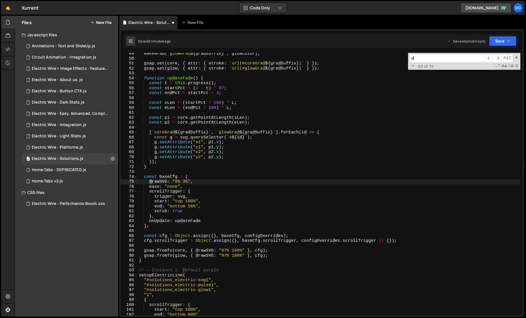
scroll to position [238, 0]
type input "drawen"
type input "drawendpct"
type input "dra"
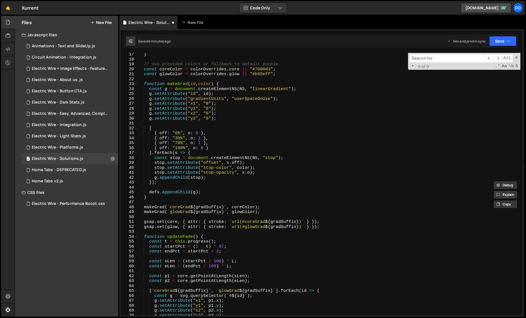
scroll to position [85, 0]
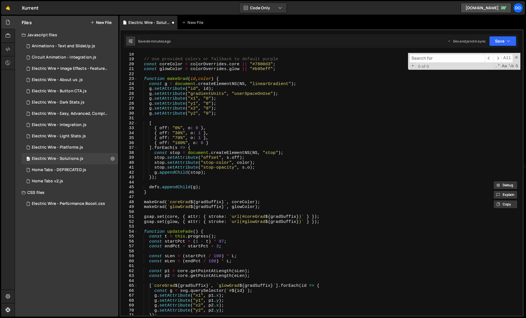
click at [236, 236] on div "// Use provided colors or fallback to default purple const coreColor = colorOve…" at bounding box center [329, 188] width 382 height 272
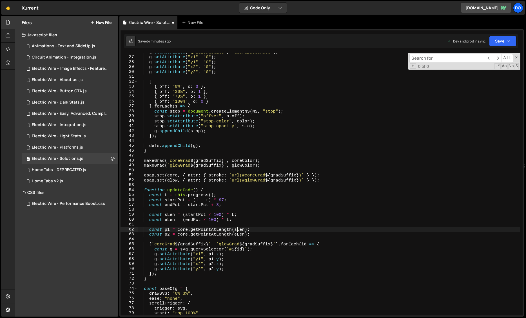
scroll to position [106, 0]
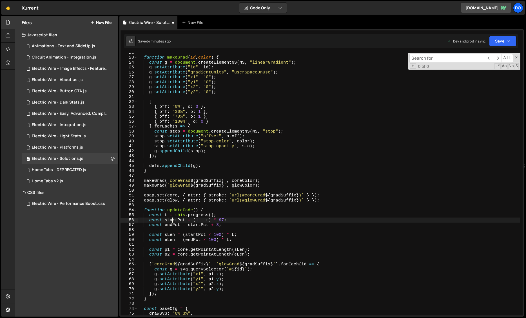
click at [173, 221] on div "function makeGrad ( id , color ) { const g = document . createElementNS ( NS , …" at bounding box center [329, 186] width 382 height 272
type textarea "const startPct = (1 - t) * 97;"
click at [173, 221] on div "function makeGrad ( id , color ) { const g = document . createElementNS ( NS , …" at bounding box center [329, 186] width 382 height 272
click at [170, 231] on div "function makeGrad ( id , color ) { const g = document . createElementNS ( NS , …" at bounding box center [329, 186] width 382 height 272
click at [172, 227] on div "function makeGrad ( id , color ) { const g = document . createElementNS ( NS , …" at bounding box center [329, 186] width 382 height 272
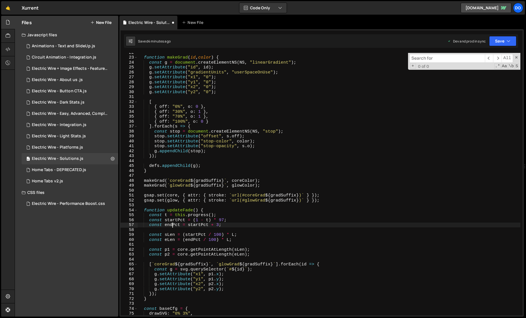
click at [172, 227] on div "function makeGrad ( id , color ) { const g = document . createElementNS ( NS , …" at bounding box center [329, 186] width 382 height 272
click at [172, 220] on div "function makeGrad ( id , color ) { const g = document . createElementNS ( NS , …" at bounding box center [329, 186] width 382 height 272
click at [173, 227] on div "function makeGrad ( id , color ) { const g = document . createElementNS ( NS , …" at bounding box center [329, 186] width 382 height 272
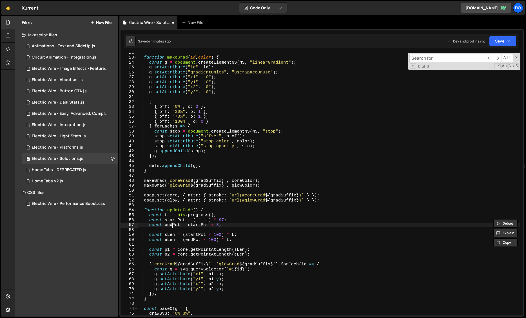
type textarea "const endPct = startPct + 3;"
click at [173, 227] on div "function makeGrad ( id , color ) { const g = document . createElementNS ( NS , …" at bounding box center [329, 186] width 382 height 272
click at [206, 228] on div "function makeGrad ( id , color ) { const g = document . createElementNS ( NS , …" at bounding box center [329, 186] width 382 height 272
click at [235, 220] on div "function makeGrad ( id , color ) { const g = document . createElementNS ( NS , …" at bounding box center [329, 186] width 382 height 272
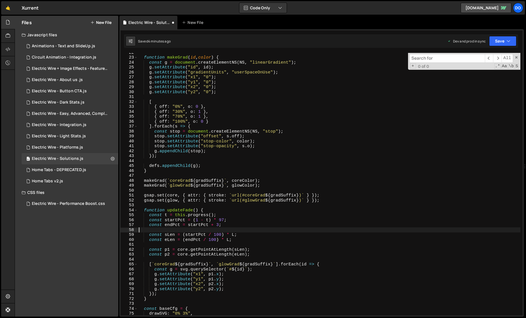
type textarea "const startPct = (1 - t) * 97;"
click at [235, 220] on div "function makeGrad ( id , color ) { const g = document . createElementNS ( NS , …" at bounding box center [329, 186] width 382 height 272
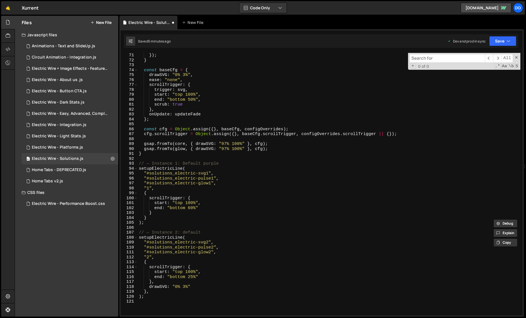
scroll to position [306, 0]
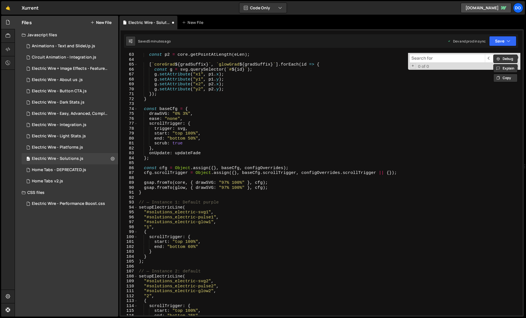
click at [467, 58] on div "Debug Explain Copy Electric Wire - Solutions.js New File Saved 5 minutes ago De…" at bounding box center [321, 166] width 404 height 301
click at [69, 125] on div "Electric Wire - Integration.js" at bounding box center [59, 124] width 55 height 5
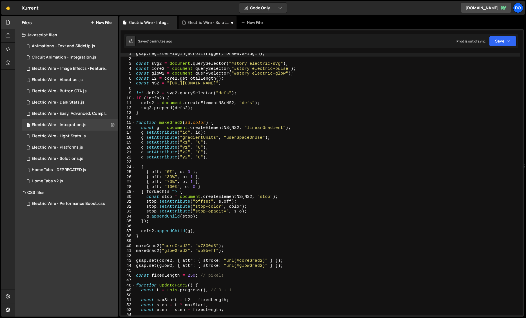
scroll to position [280, 0]
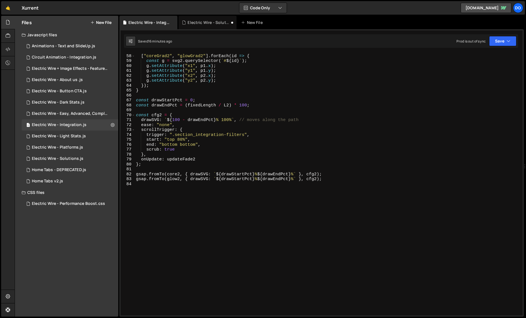
click at [211, 236] on div "[ "coreGrad2" , "glowGrad2" ] . forEach ( id => { const g = svg2 . querySelecto…" at bounding box center [327, 185] width 385 height 272
